Goal: Navigation & Orientation: Find specific page/section

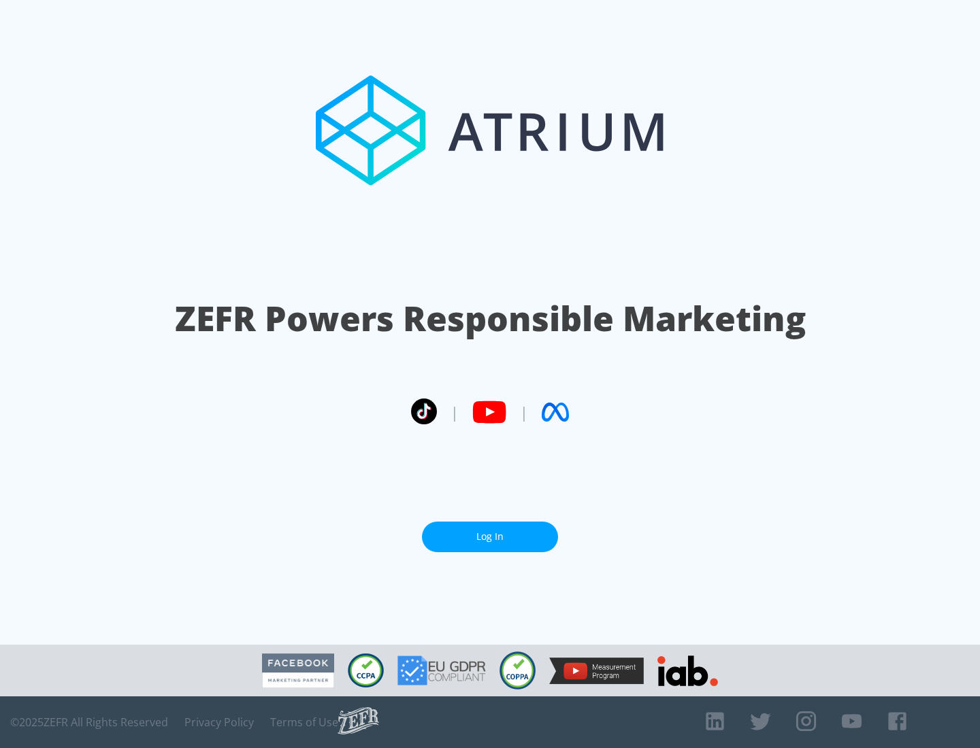
click at [490, 537] on link "Log In" at bounding box center [490, 537] width 136 height 31
